Goal: Use online tool/utility: Use online tool/utility

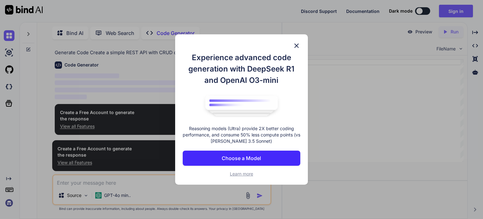
scroll to position [11, 0]
click at [296, 46] on img at bounding box center [297, 46] width 8 height 8
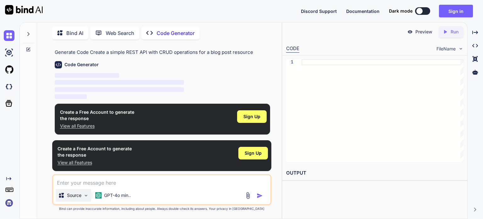
click at [85, 196] on img at bounding box center [85, 195] width 5 height 5
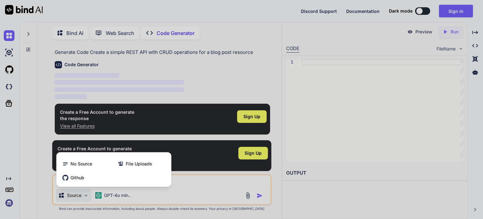
click at [85, 196] on div at bounding box center [241, 109] width 483 height 219
type textarea "x"
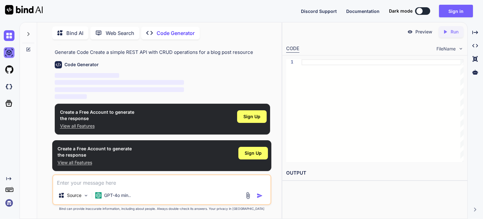
click at [11, 53] on img at bounding box center [9, 52] width 11 height 11
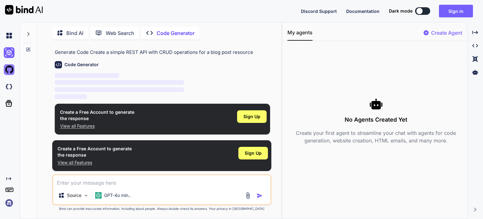
click at [8, 68] on img at bounding box center [9, 69] width 11 height 11
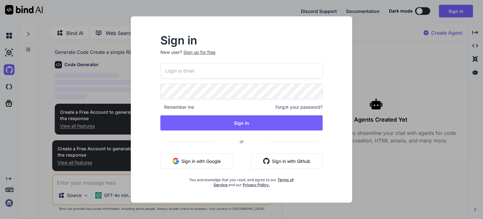
click at [8, 78] on div "Sign in New user? Sign up for free Remember me Forgot your password? Sign In or…" at bounding box center [241, 109] width 483 height 219
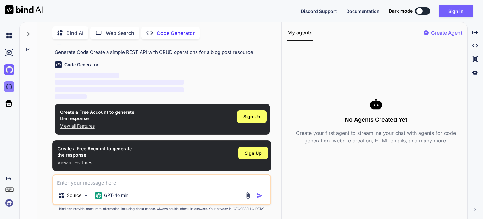
click at [10, 87] on img at bounding box center [9, 86] width 11 height 11
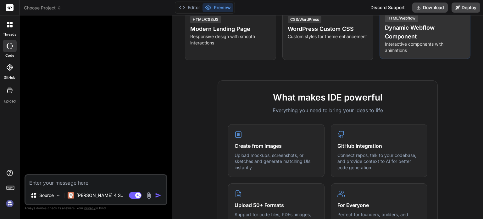
scroll to position [168, 0]
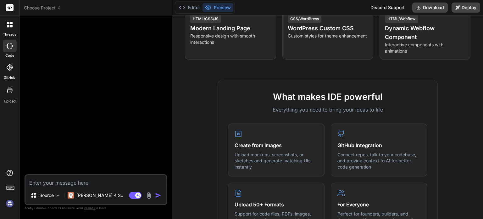
click at [8, 29] on div at bounding box center [9, 24] width 13 height 13
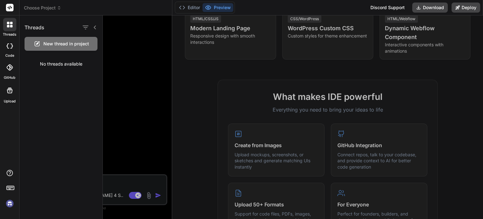
click at [12, 52] on div at bounding box center [10, 46] width 14 height 13
type textarea "x"
